Goal: Obtain resource: Download file/media

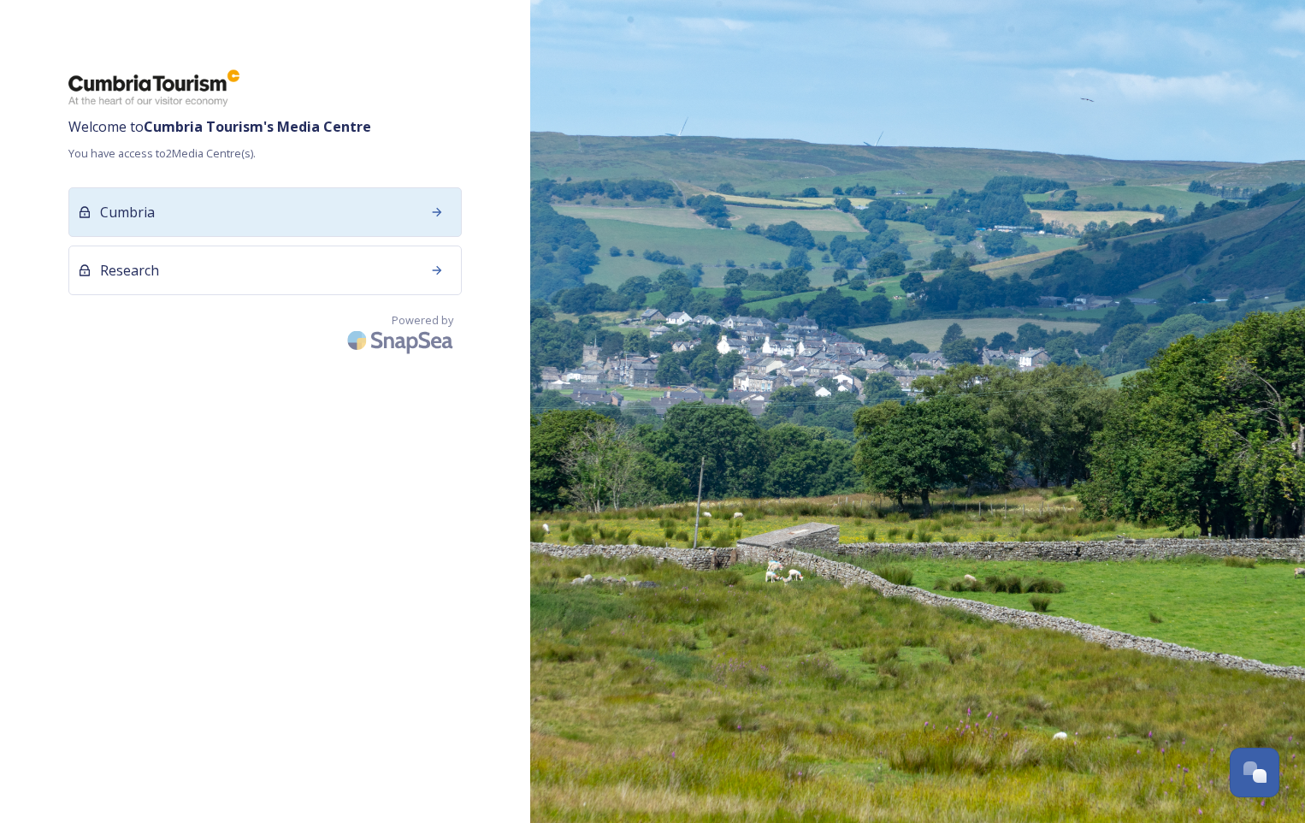
click at [345, 209] on div "Cumbria" at bounding box center [264, 212] width 393 height 50
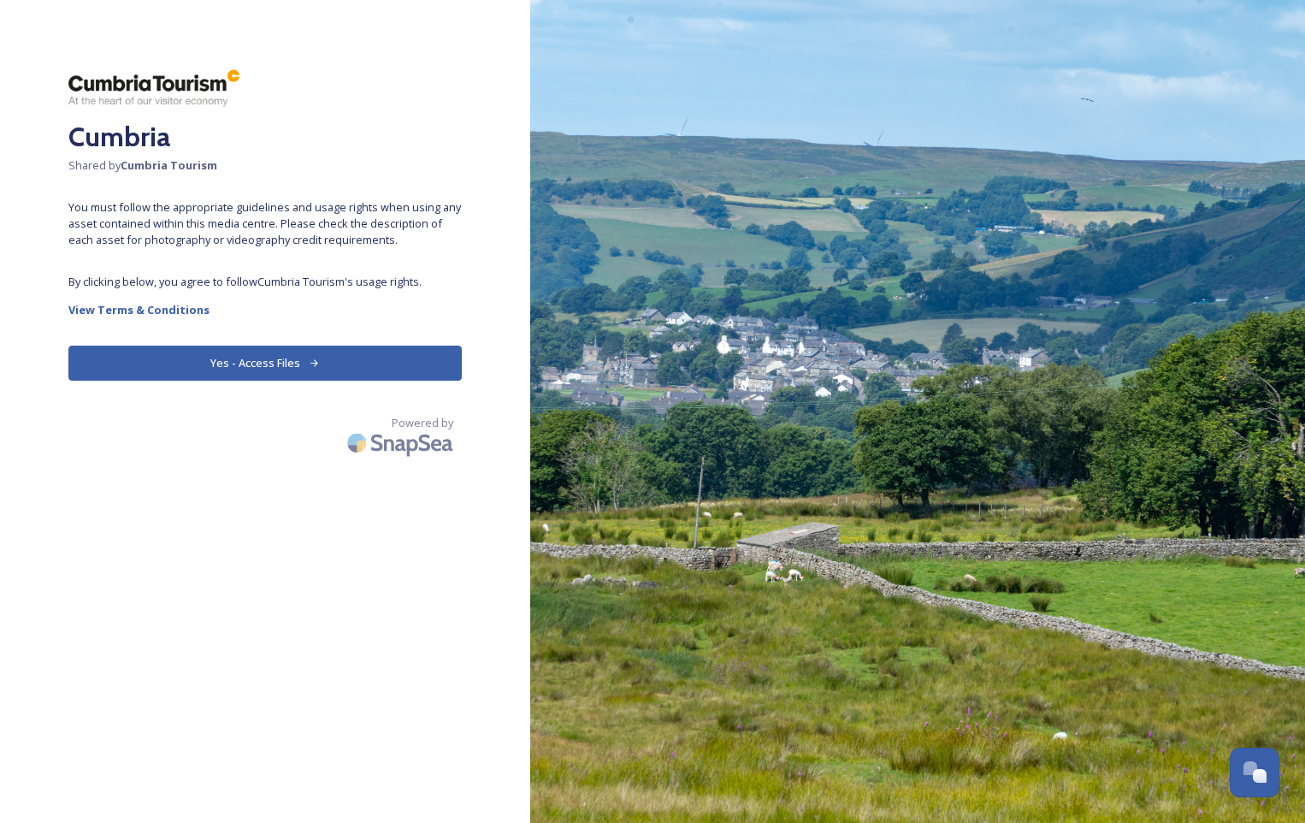
click at [309, 355] on button "Yes - Access Files" at bounding box center [264, 363] width 393 height 35
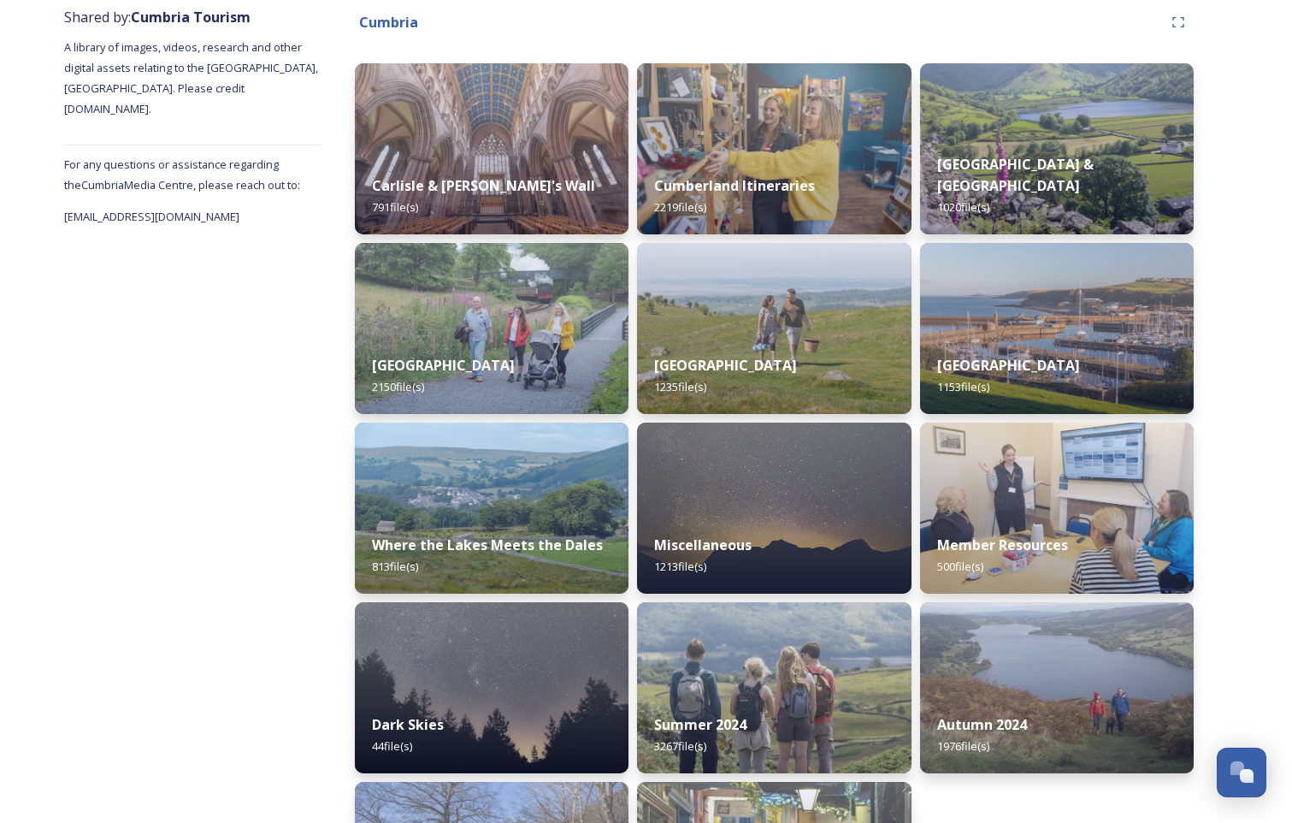
scroll to position [186, 0]
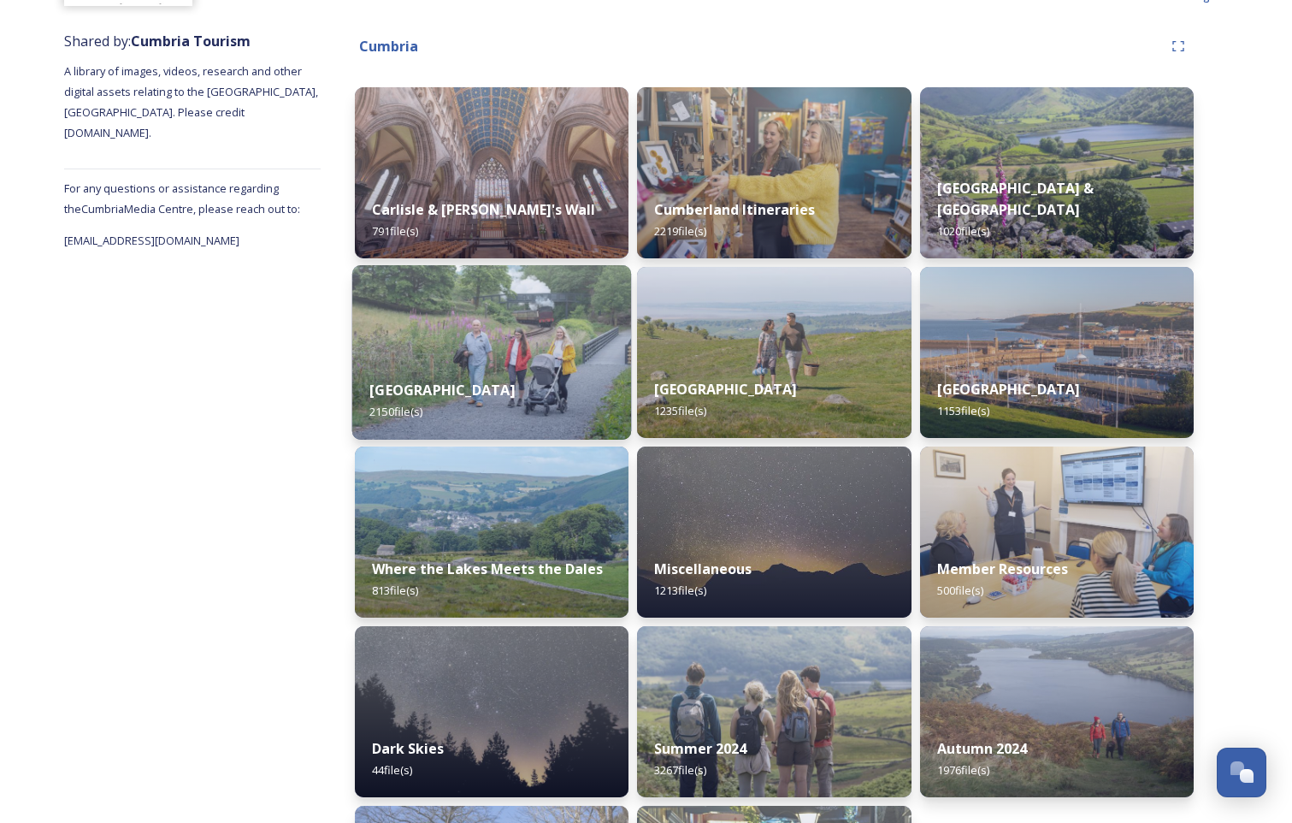
click at [497, 376] on div "[GEOGRAPHIC_DATA] 2150 file(s)" at bounding box center [492, 401] width 280 height 78
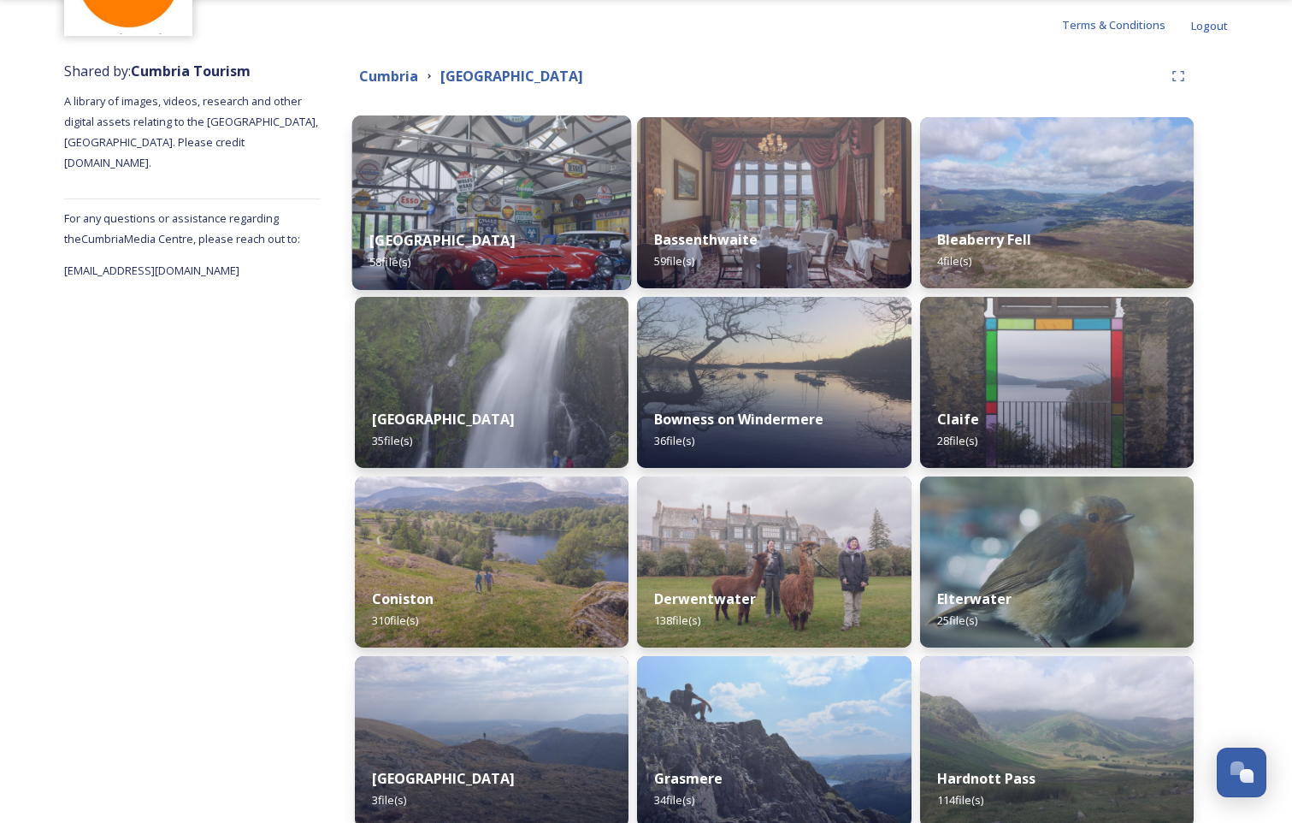
scroll to position [171, 0]
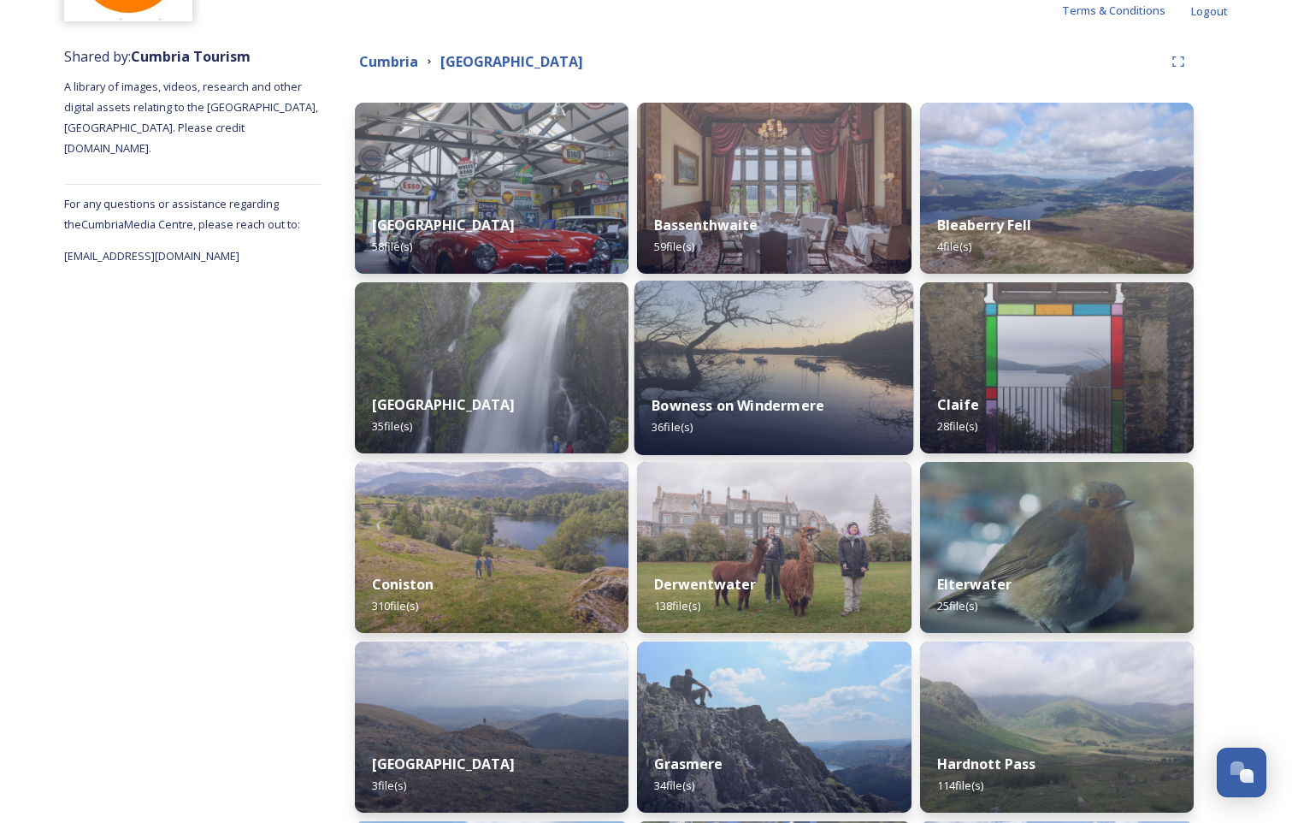
click at [737, 378] on div "Bowness on Windermere 36 file(s)" at bounding box center [775, 416] width 280 height 78
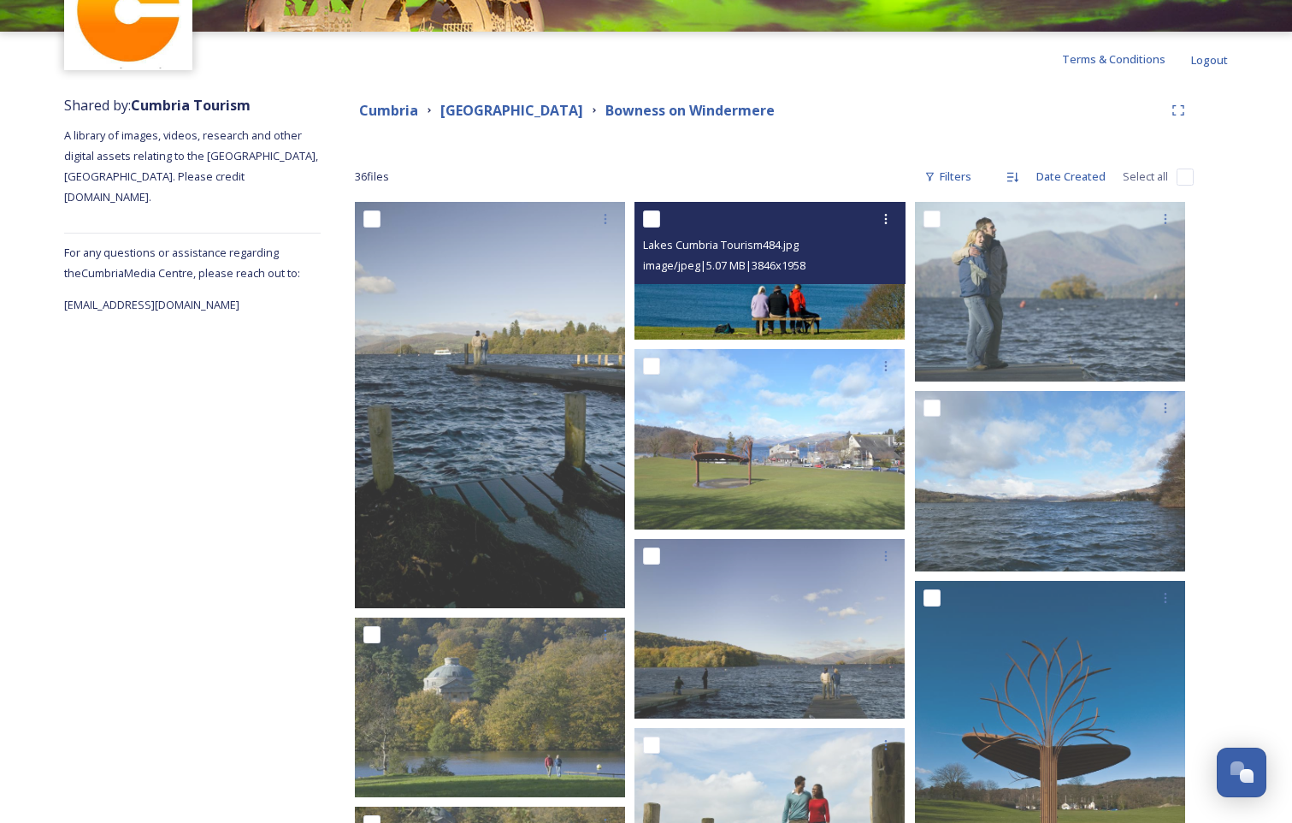
scroll to position [171, 0]
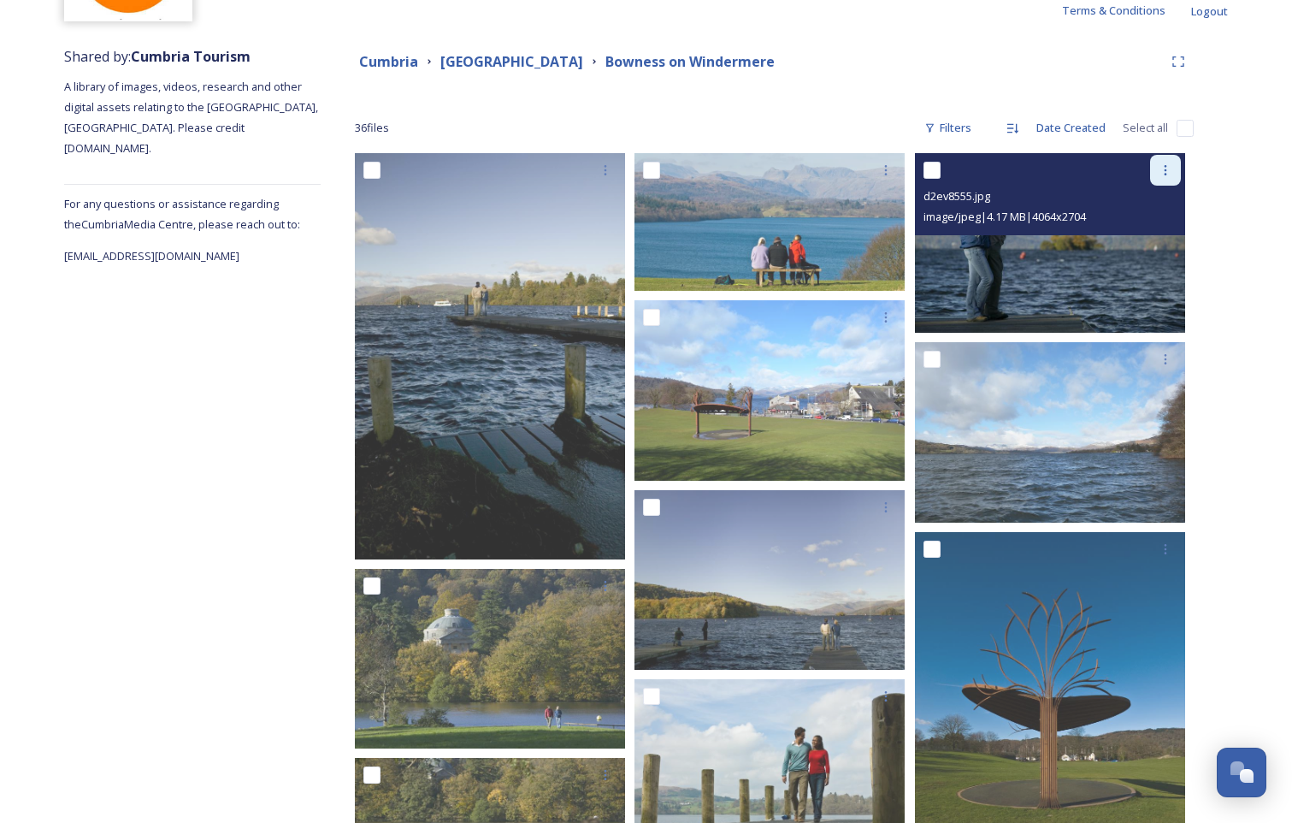
click at [1159, 171] on icon at bounding box center [1166, 170] width 14 height 14
click at [1149, 243] on span "Download" at bounding box center [1145, 241] width 52 height 16
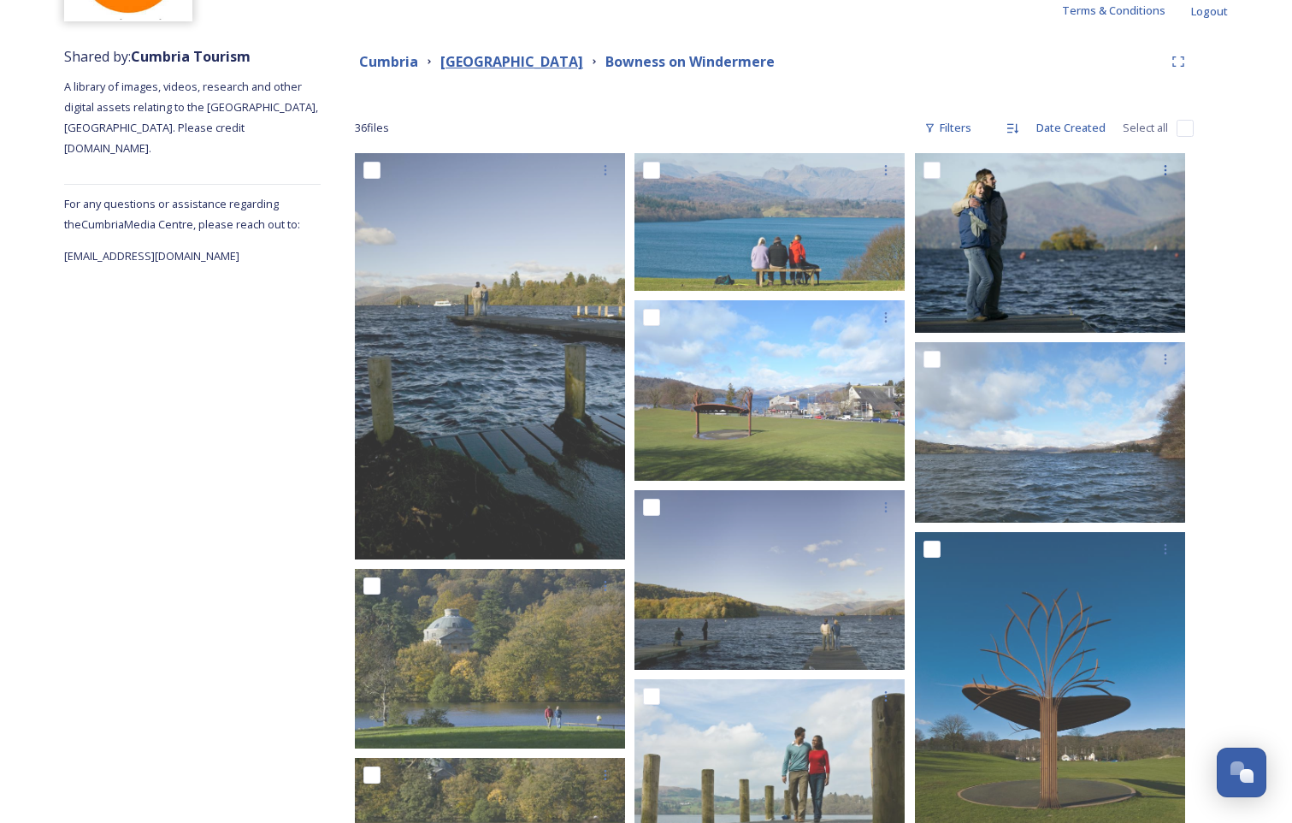
click at [477, 67] on strong "[GEOGRAPHIC_DATA]" at bounding box center [511, 61] width 143 height 19
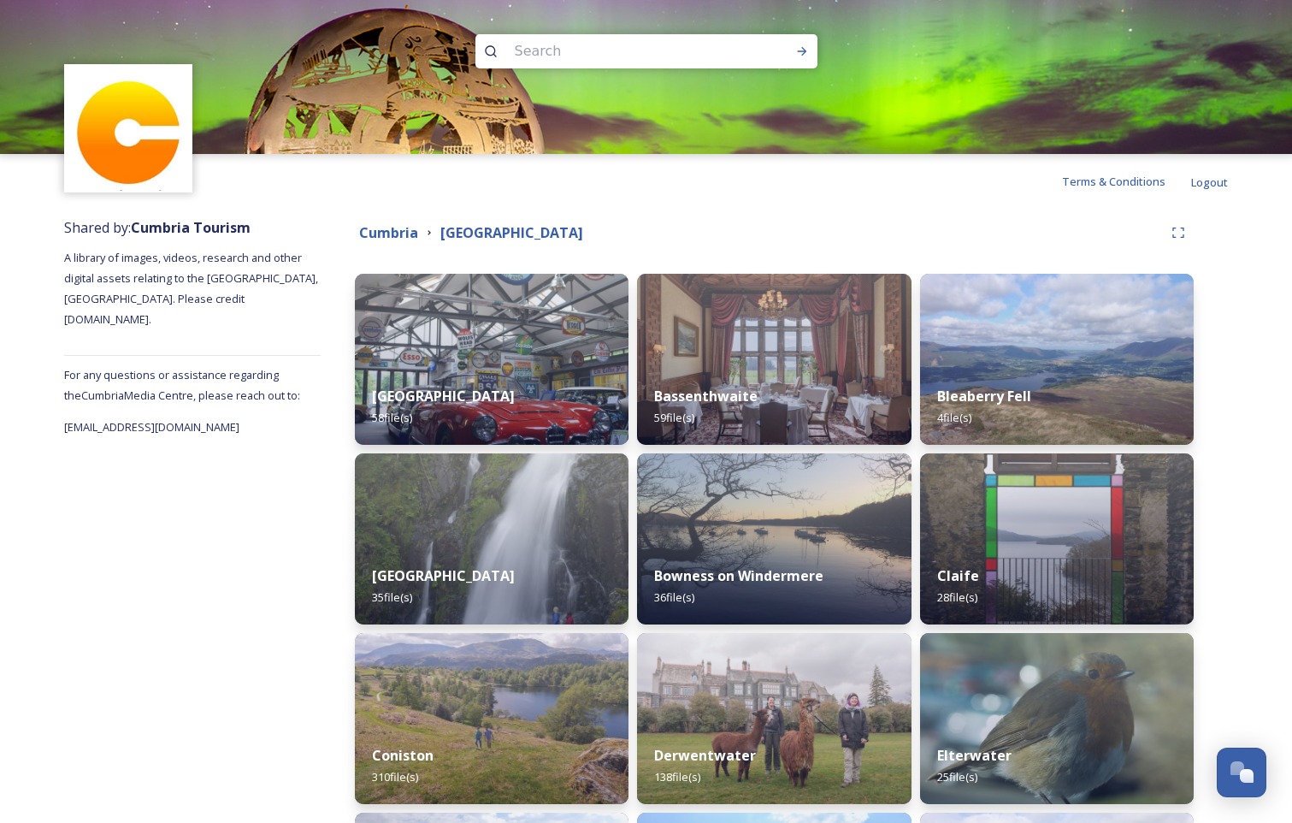
click at [601, 50] on input at bounding box center [623, 51] width 234 height 38
type input "[PERSON_NAME]"
click at [796, 53] on icon at bounding box center [802, 51] width 14 height 14
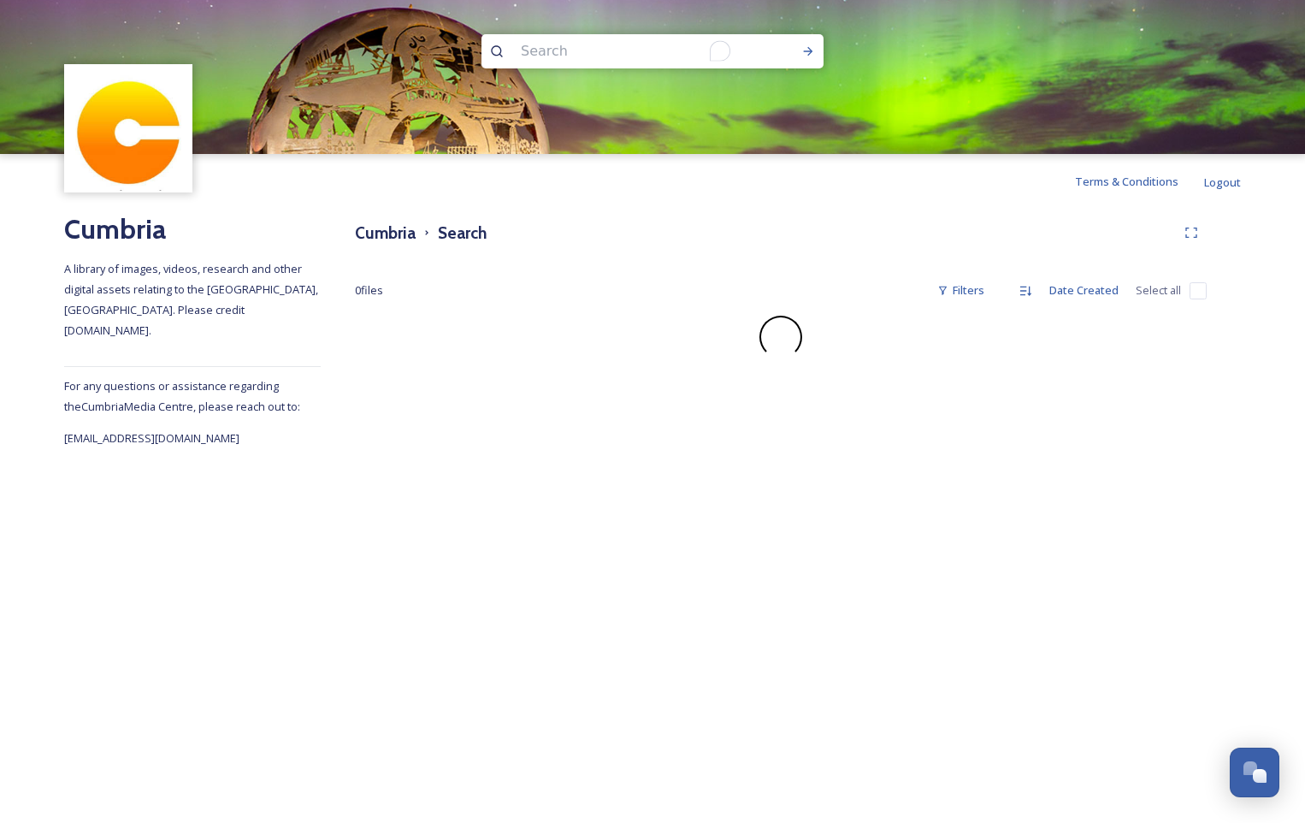
click at [707, 47] on input "To enrich screen reader interactions, please activate Accessibility in Grammarl…" at bounding box center [629, 51] width 234 height 38
type input "Orrest Head"
click at [800, 44] on div "Run Search" at bounding box center [808, 51] width 31 height 31
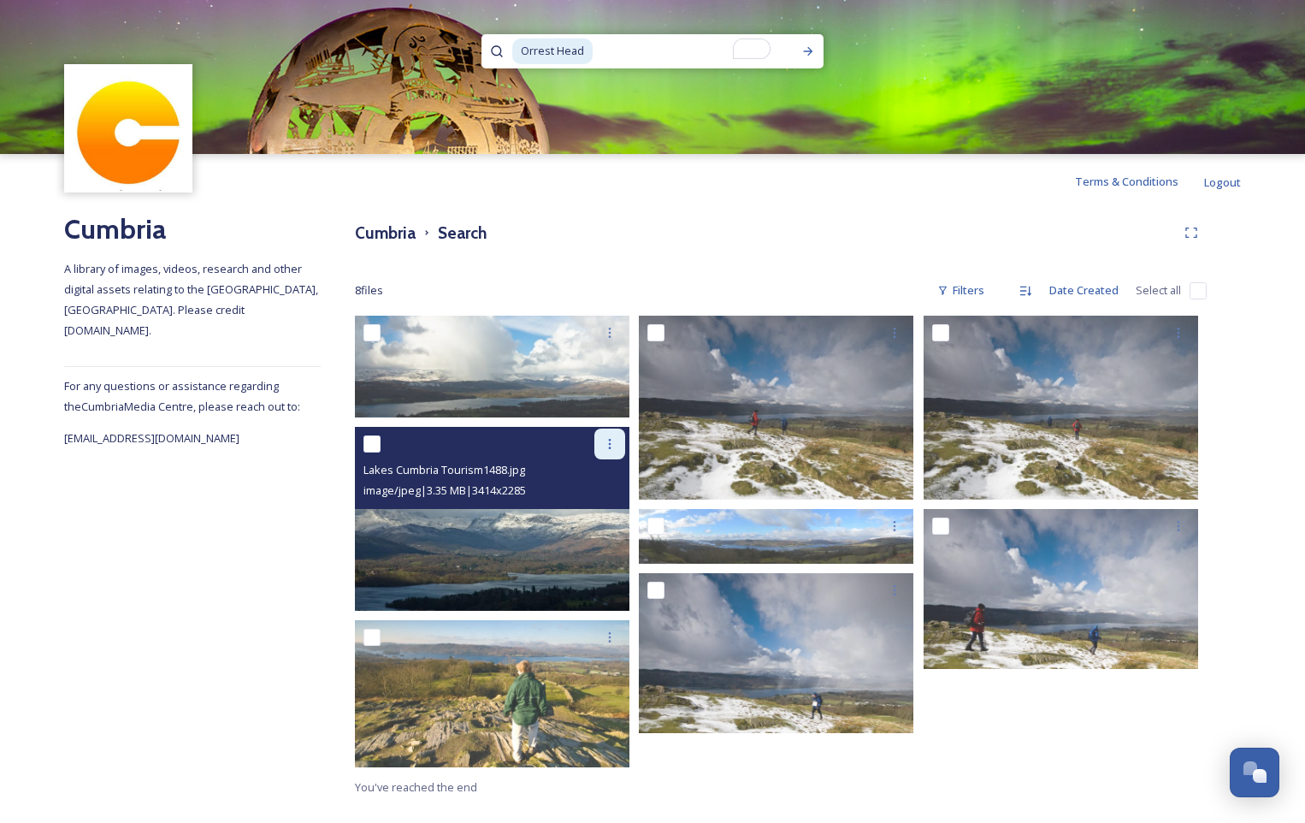
click at [620, 435] on div at bounding box center [609, 443] width 31 height 31
click at [600, 511] on span "Download" at bounding box center [590, 514] width 52 height 16
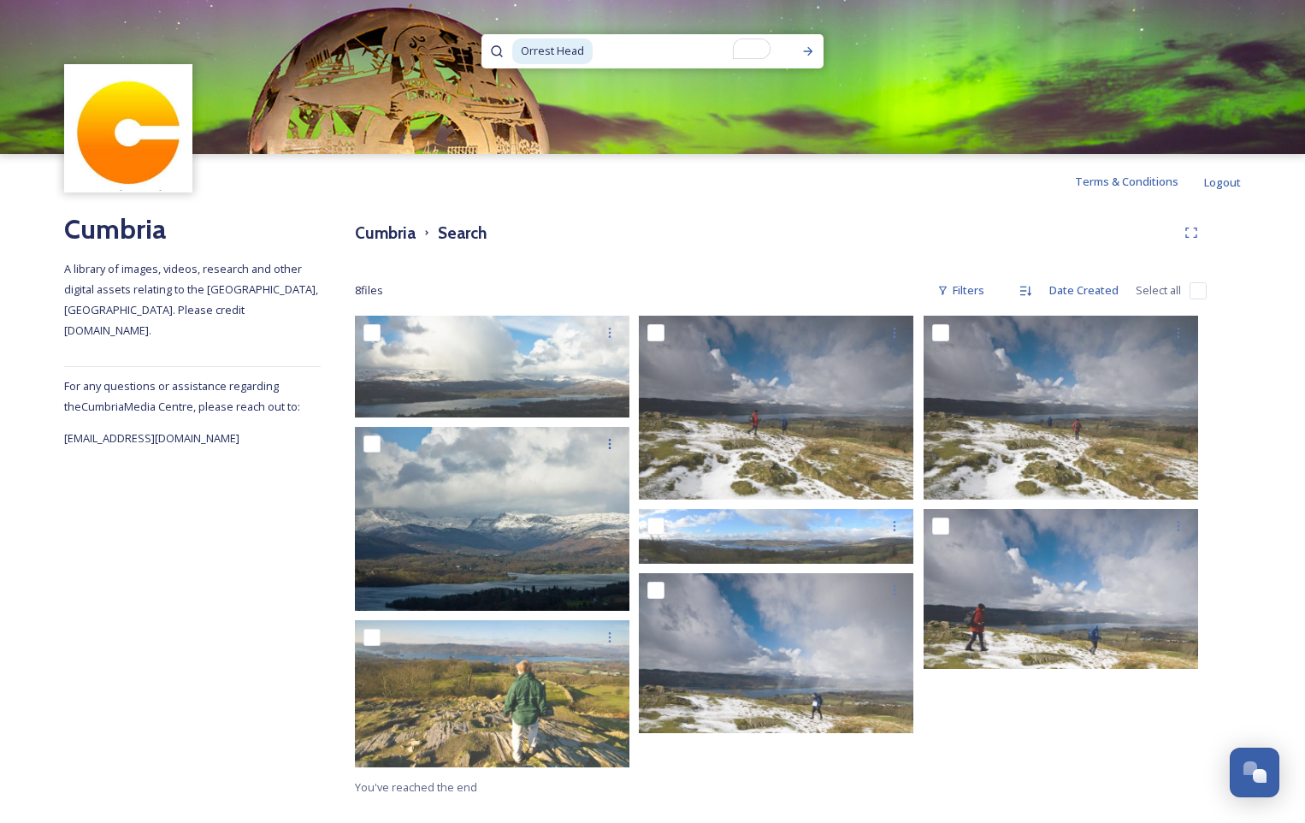
click at [607, 44] on input "To enrich screen reader interactions, please activate Accessibility in Grammarl…" at bounding box center [690, 51] width 193 height 38
type input "O"
type input "Adventure"
click at [802, 53] on icon at bounding box center [808, 51] width 14 height 14
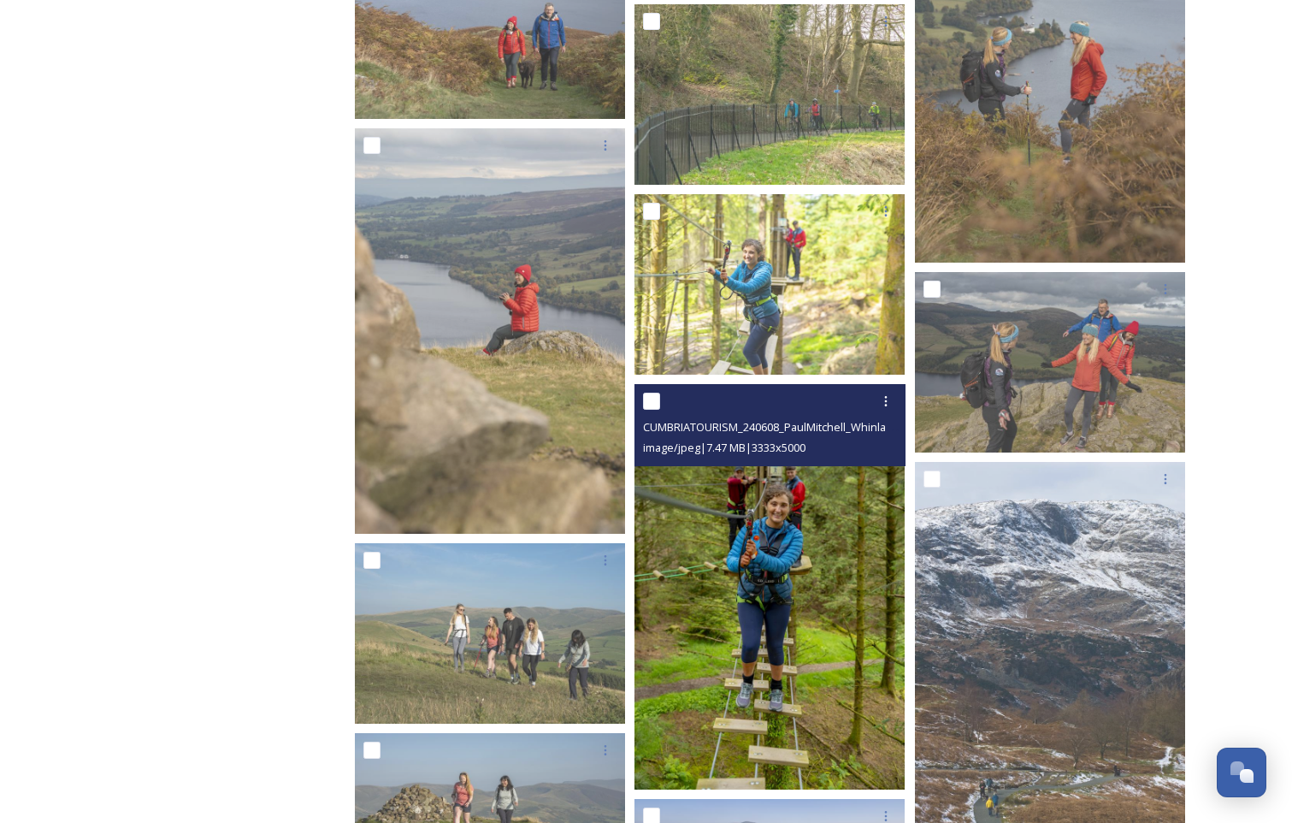
scroll to position [5366, 0]
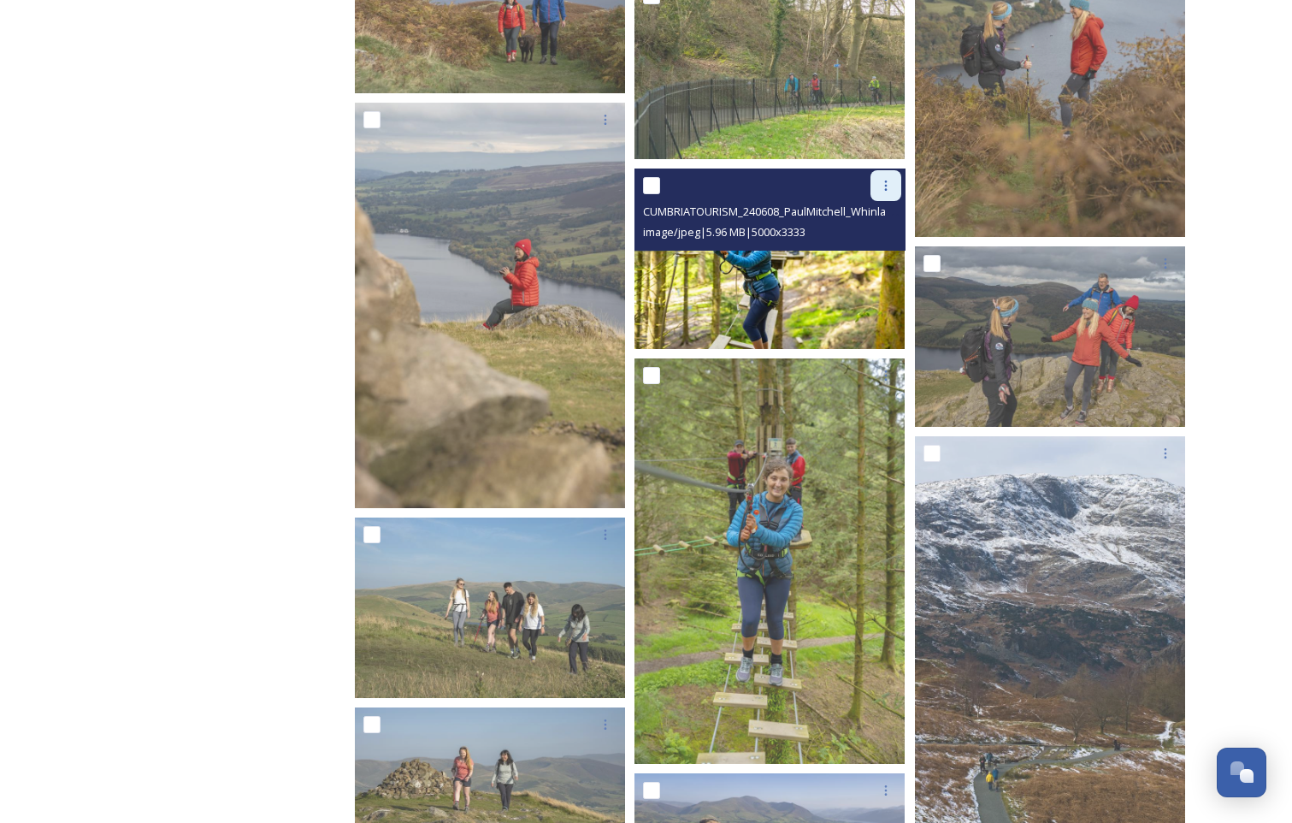
click at [889, 179] on icon at bounding box center [886, 186] width 14 height 14
click at [876, 258] on span "Download" at bounding box center [866, 256] width 52 height 16
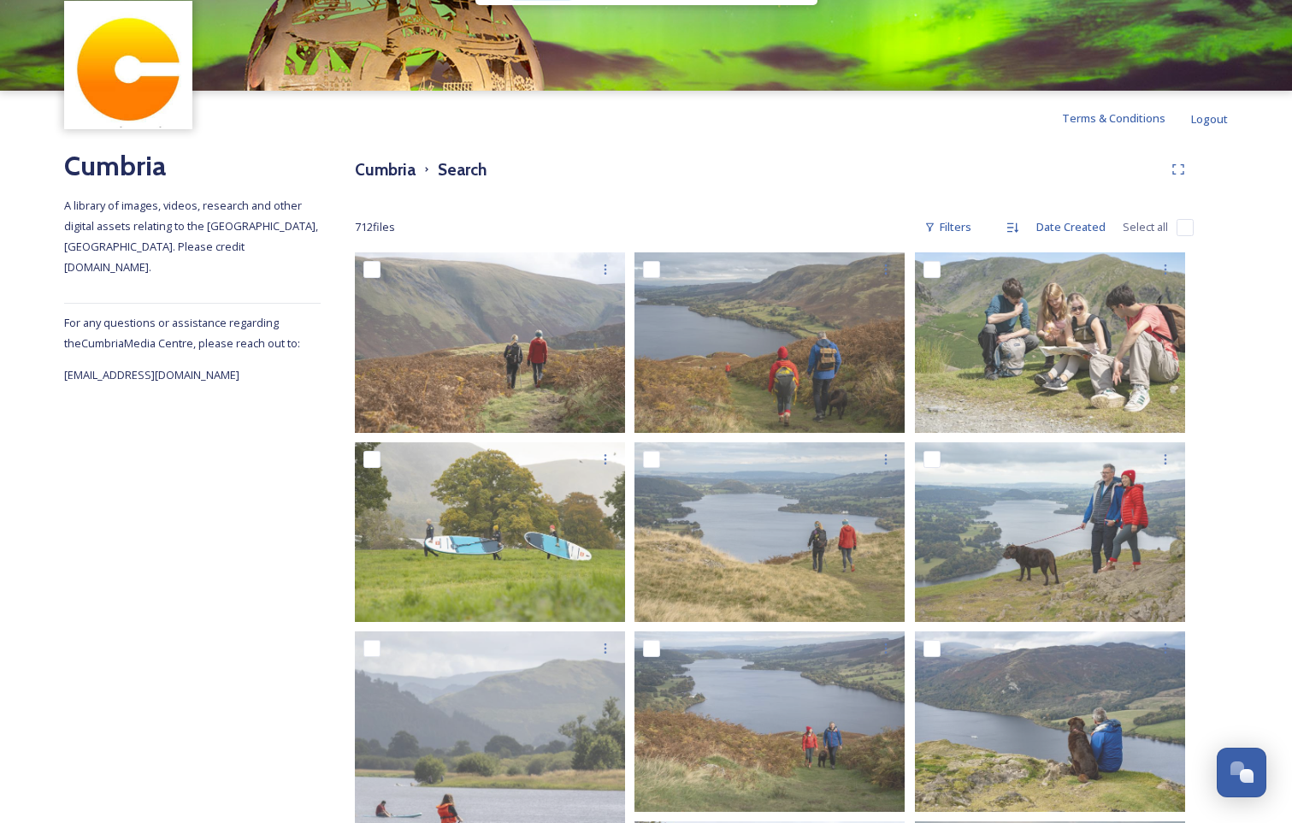
scroll to position [0, 0]
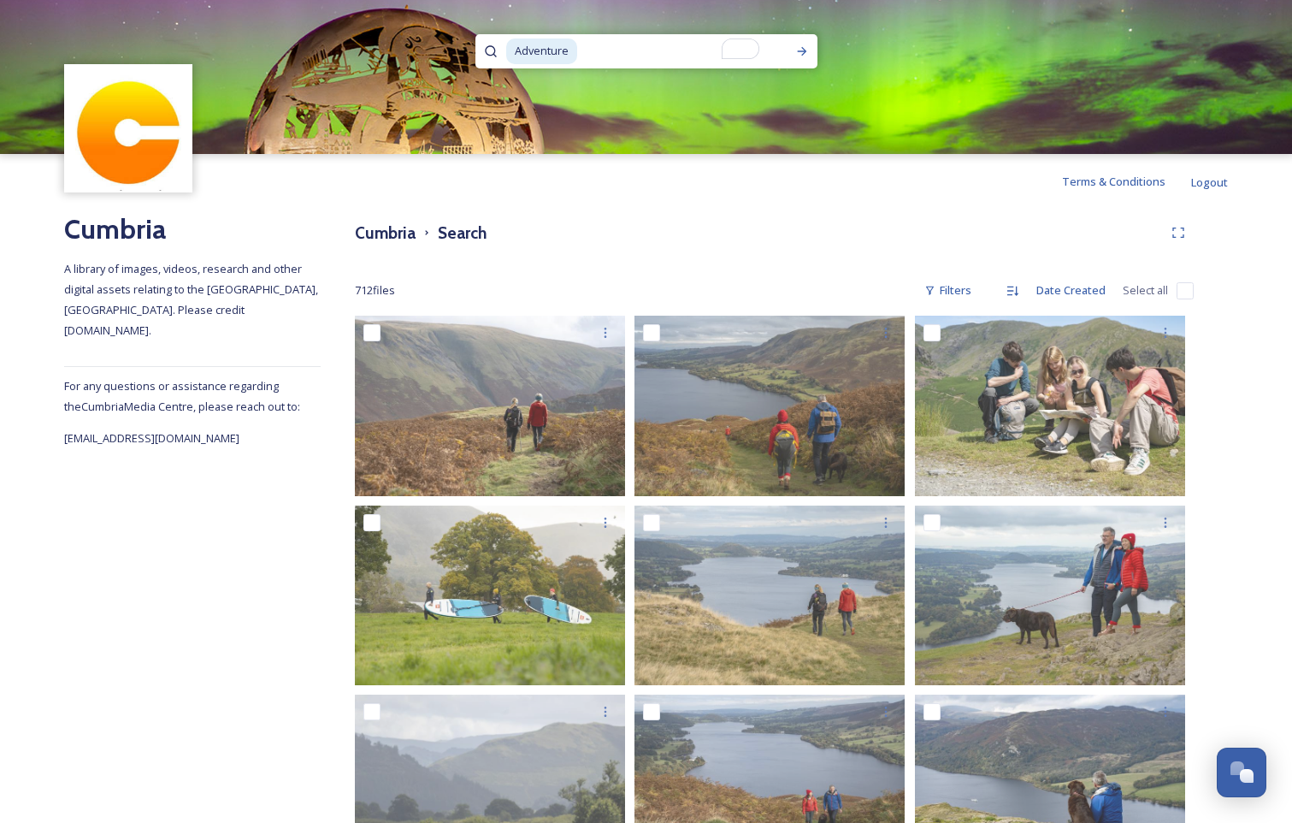
click at [623, 58] on input "To enrich screen reader interactions, please activate Accessibility in Grammarl…" at bounding box center [678, 51] width 198 height 38
type input "A"
type input "hot tub"
click at [800, 46] on icon at bounding box center [802, 51] width 14 height 14
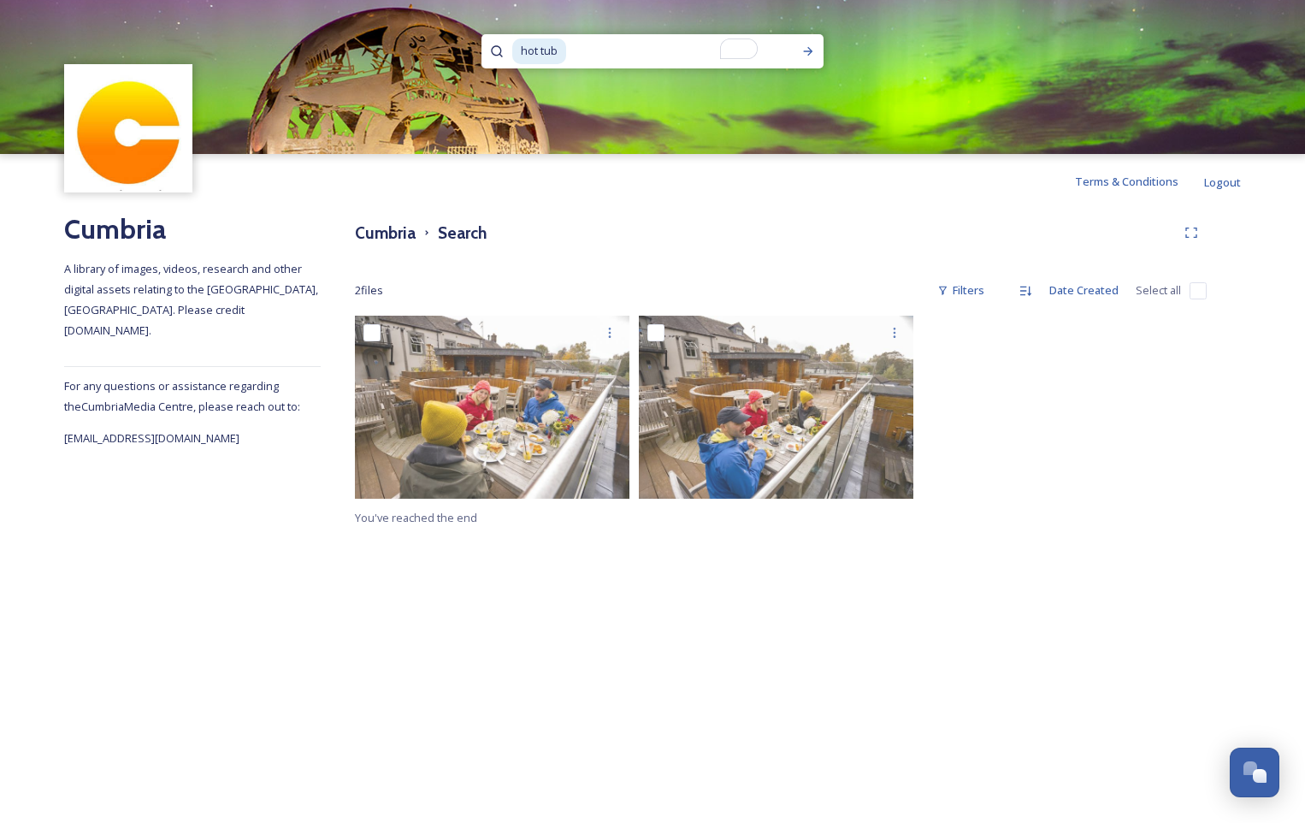
click at [594, 48] on input "To enrich screen reader interactions, please activate Accessibility in Grammarl…" at bounding box center [671, 51] width 207 height 38
type input "h"
type input "spa"
click at [813, 50] on icon at bounding box center [808, 51] width 14 height 14
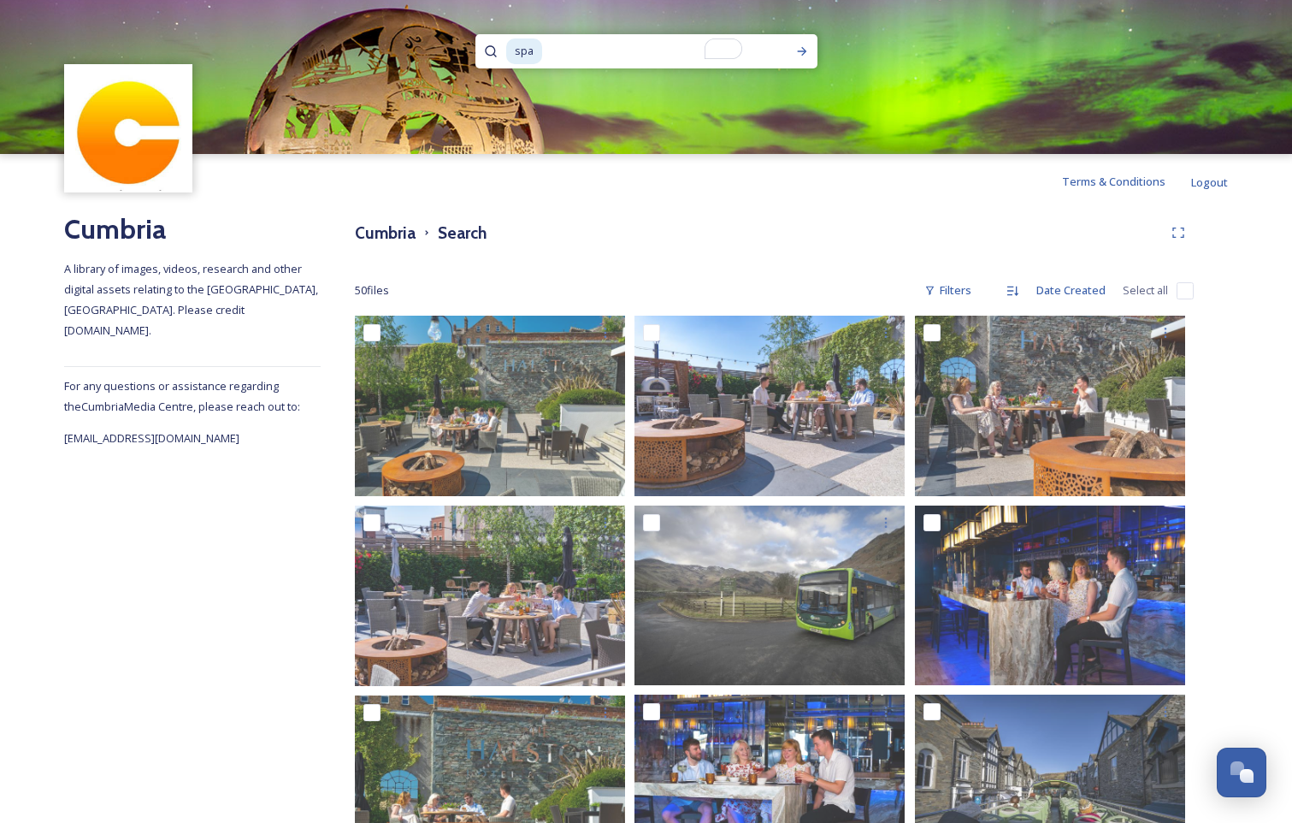
click at [584, 48] on input "To enrich screen reader interactions, please activate Accessibility in Grammarl…" at bounding box center [652, 51] width 216 height 38
type input "s"
type input "swimming pool"
type input "cinema"
click at [800, 62] on div "Run Search" at bounding box center [802, 51] width 31 height 31
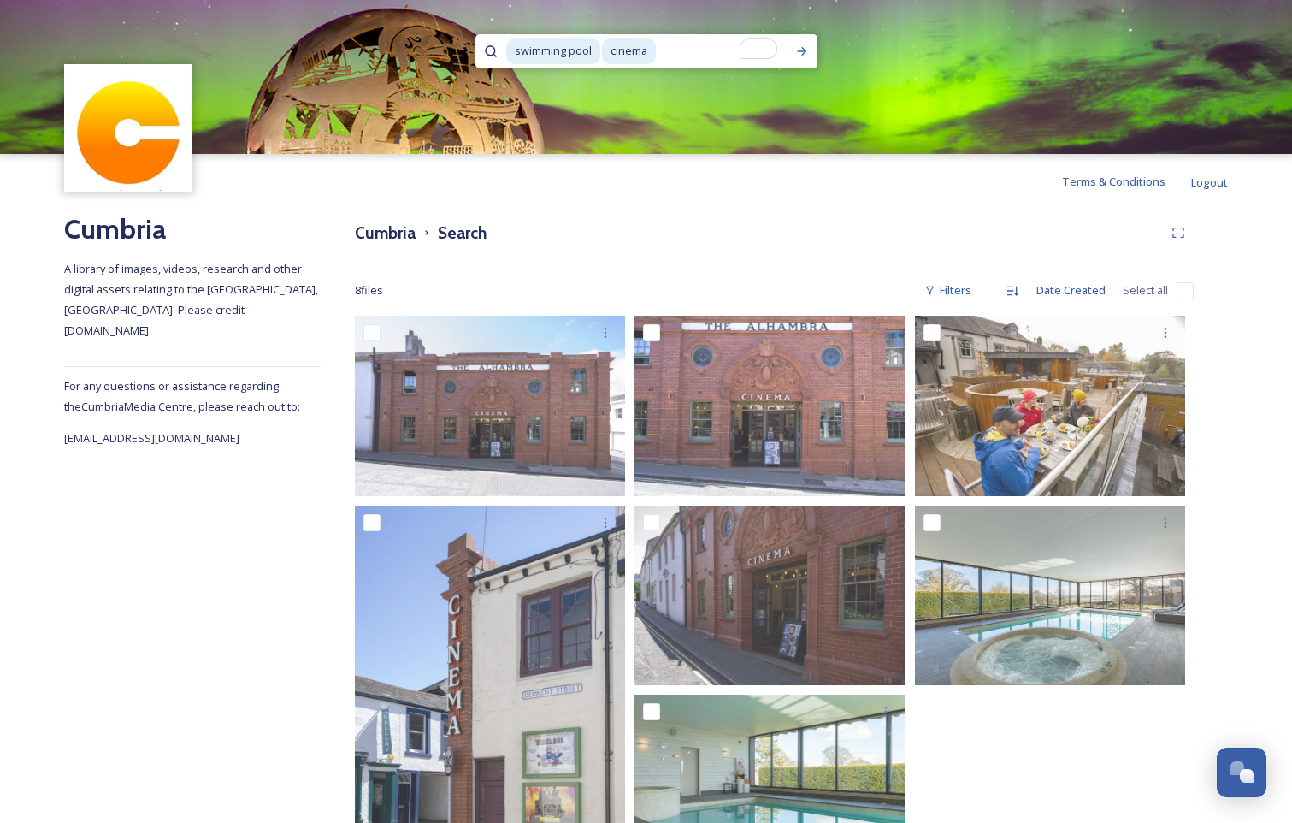
click at [1068, 763] on div at bounding box center [1054, 712] width 279 height 793
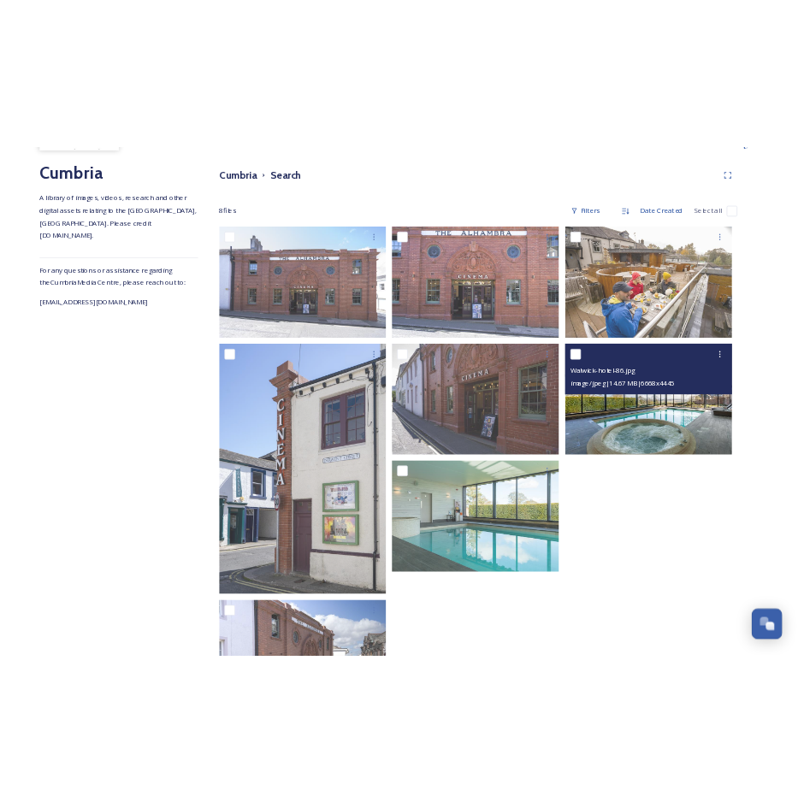
scroll to position [59, 0]
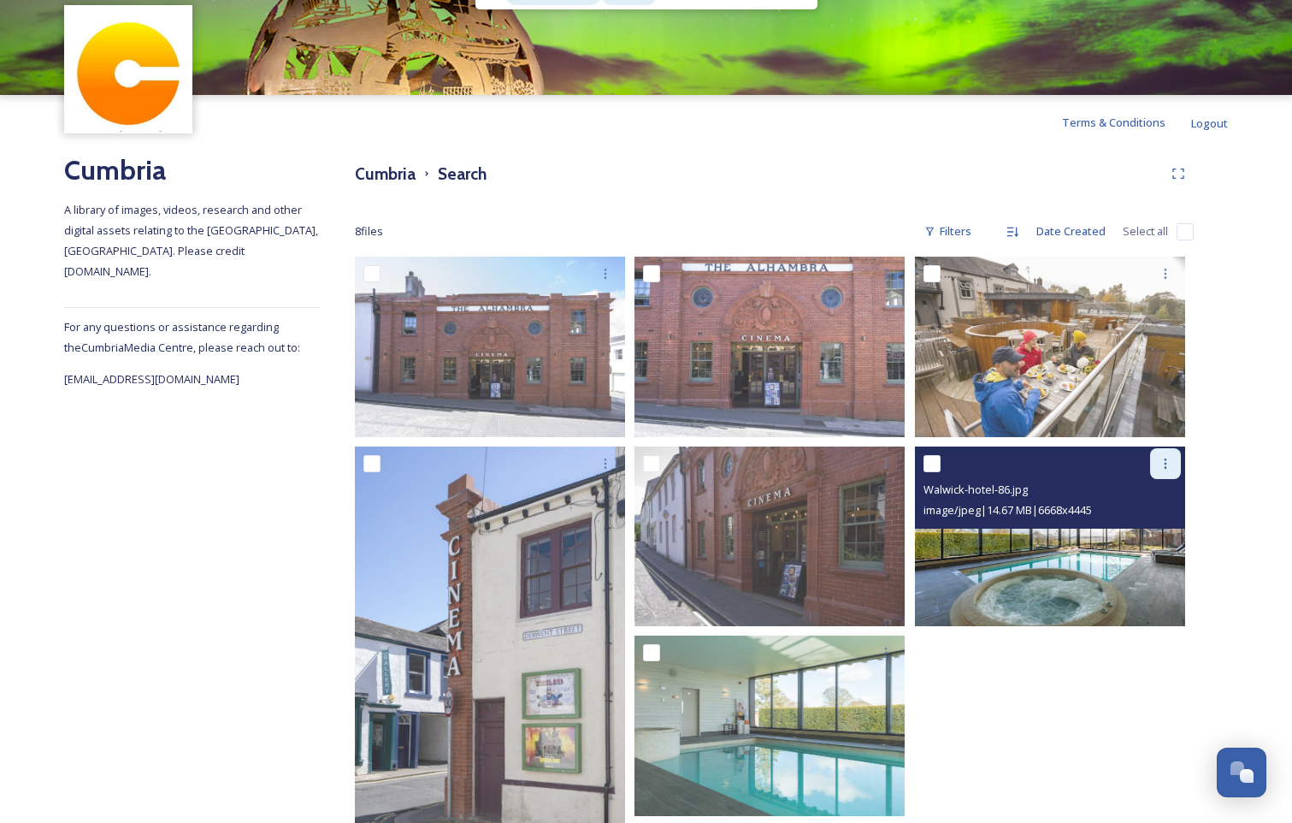
click at [1162, 463] on icon at bounding box center [1166, 464] width 14 height 14
click at [1150, 530] on span "Download" at bounding box center [1145, 534] width 52 height 16
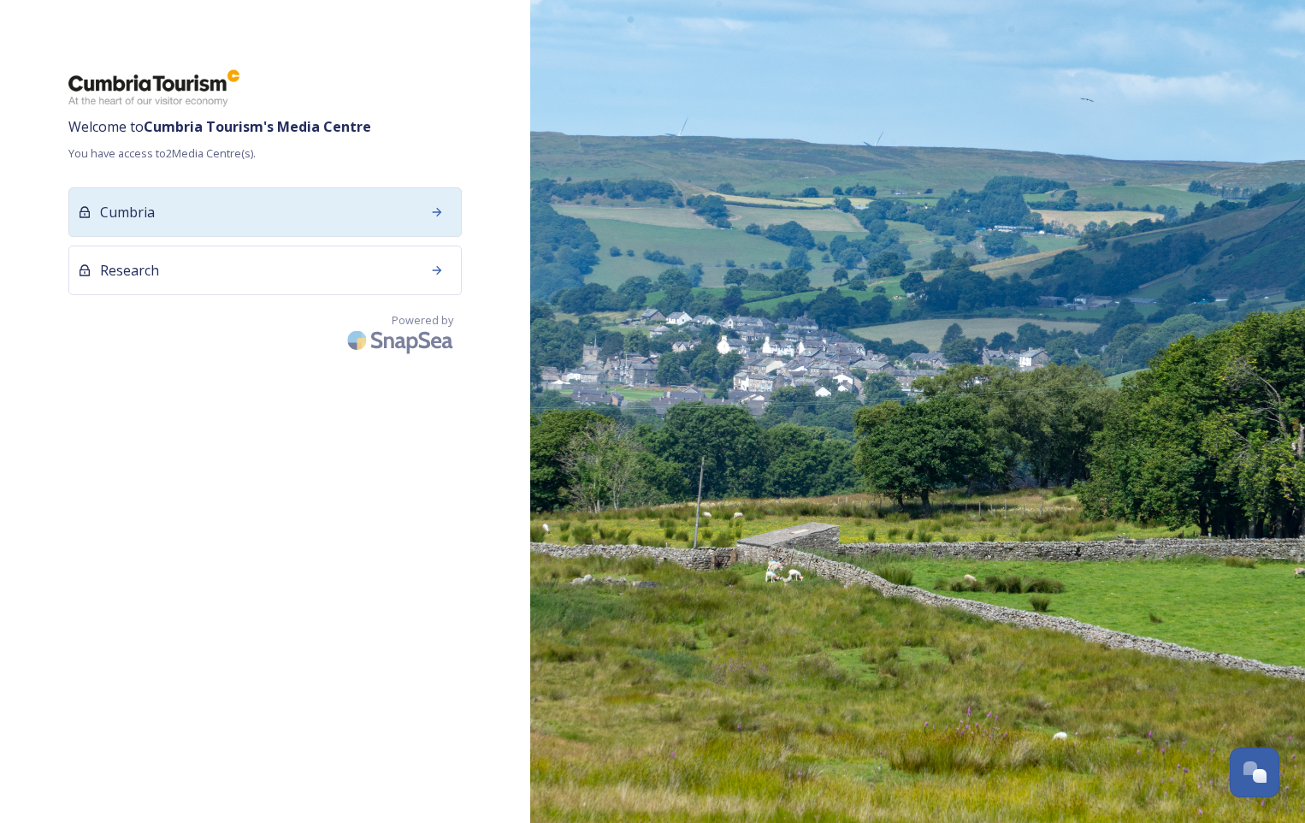
click at [393, 203] on div "Cumbria" at bounding box center [264, 212] width 393 height 50
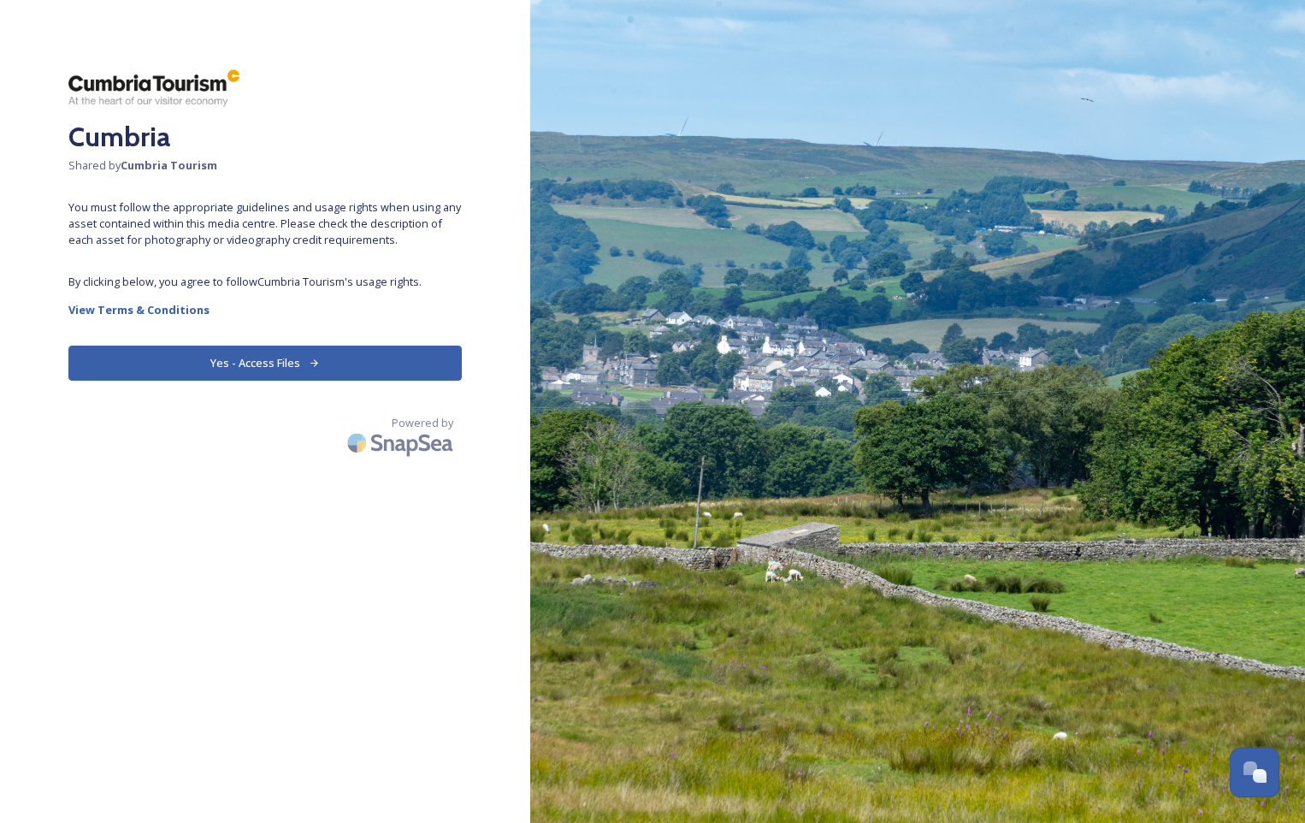
click at [356, 357] on button "Yes - Access Files" at bounding box center [264, 363] width 393 height 35
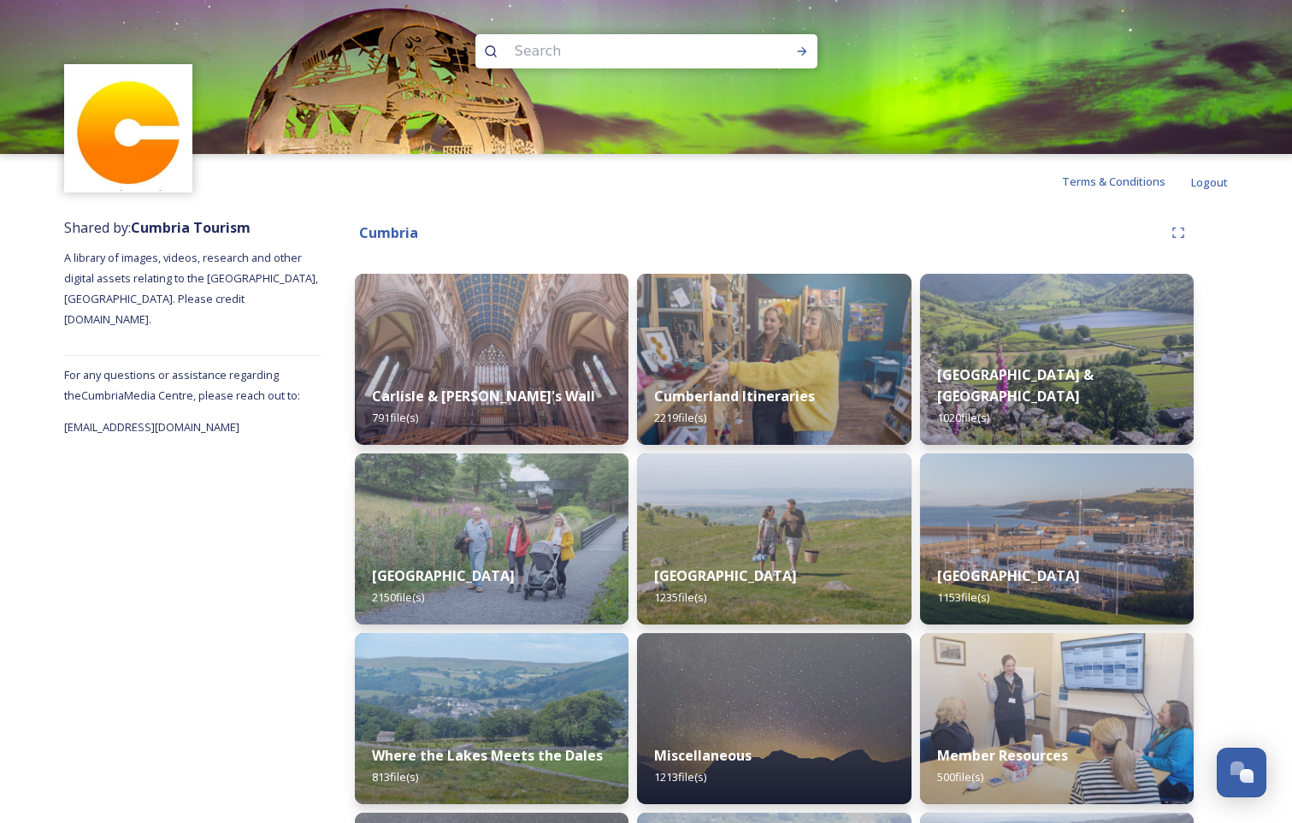
click at [605, 50] on input at bounding box center [623, 51] width 234 height 38
type input "swimming pool"
click at [804, 56] on icon at bounding box center [802, 51] width 14 height 14
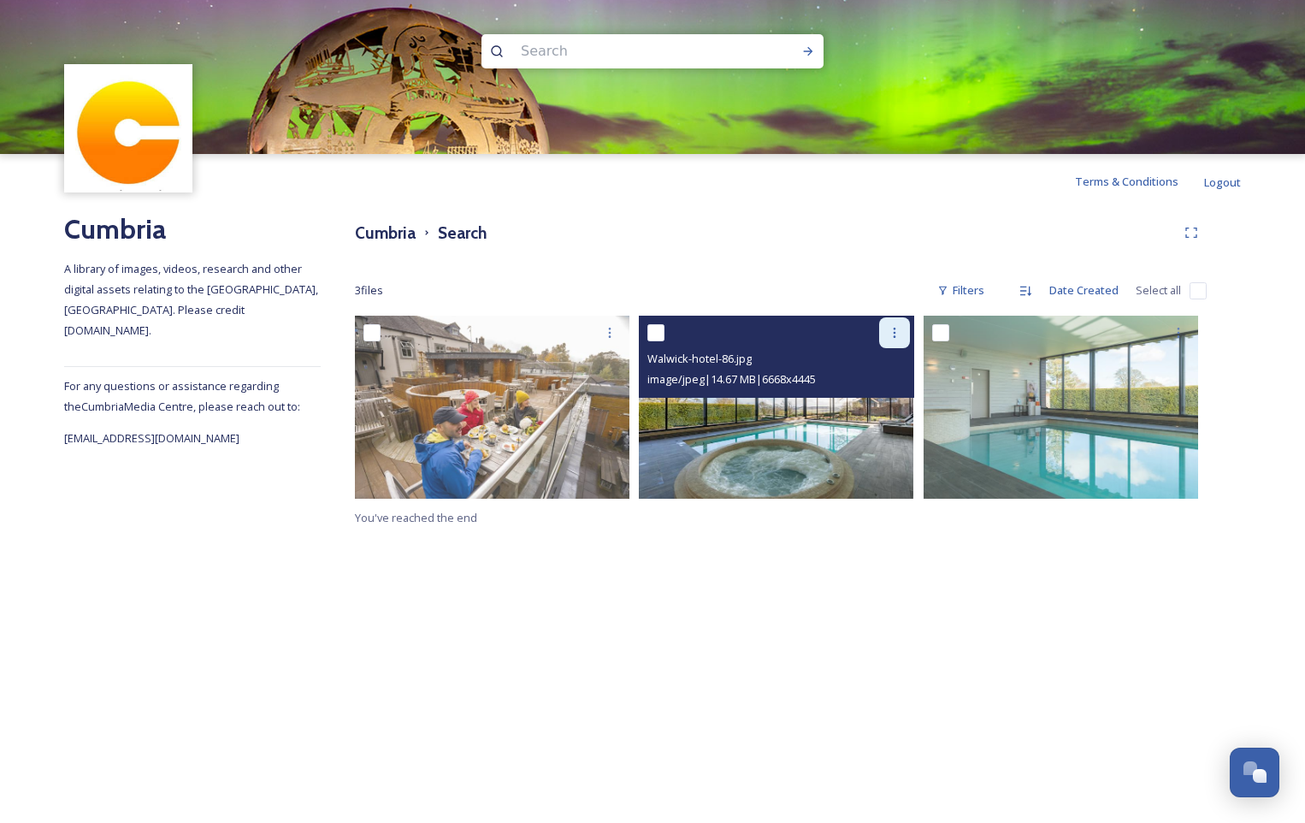
click at [891, 332] on icon at bounding box center [895, 333] width 14 height 14
click at [875, 398] on span "Download" at bounding box center [874, 403] width 52 height 16
